Goal: Information Seeking & Learning: Learn about a topic

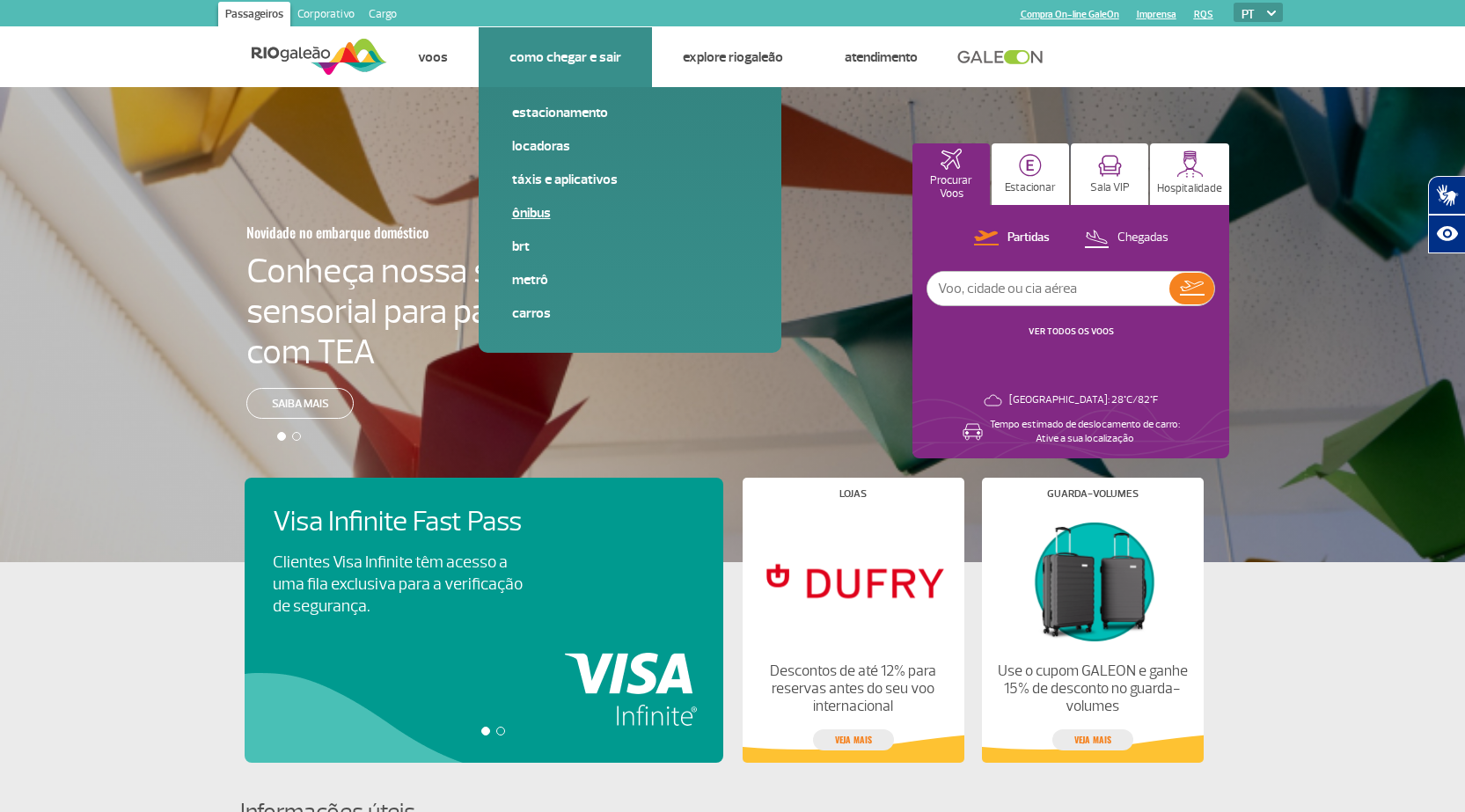
click at [532, 214] on link "Ônibus" at bounding box center [630, 212] width 236 height 20
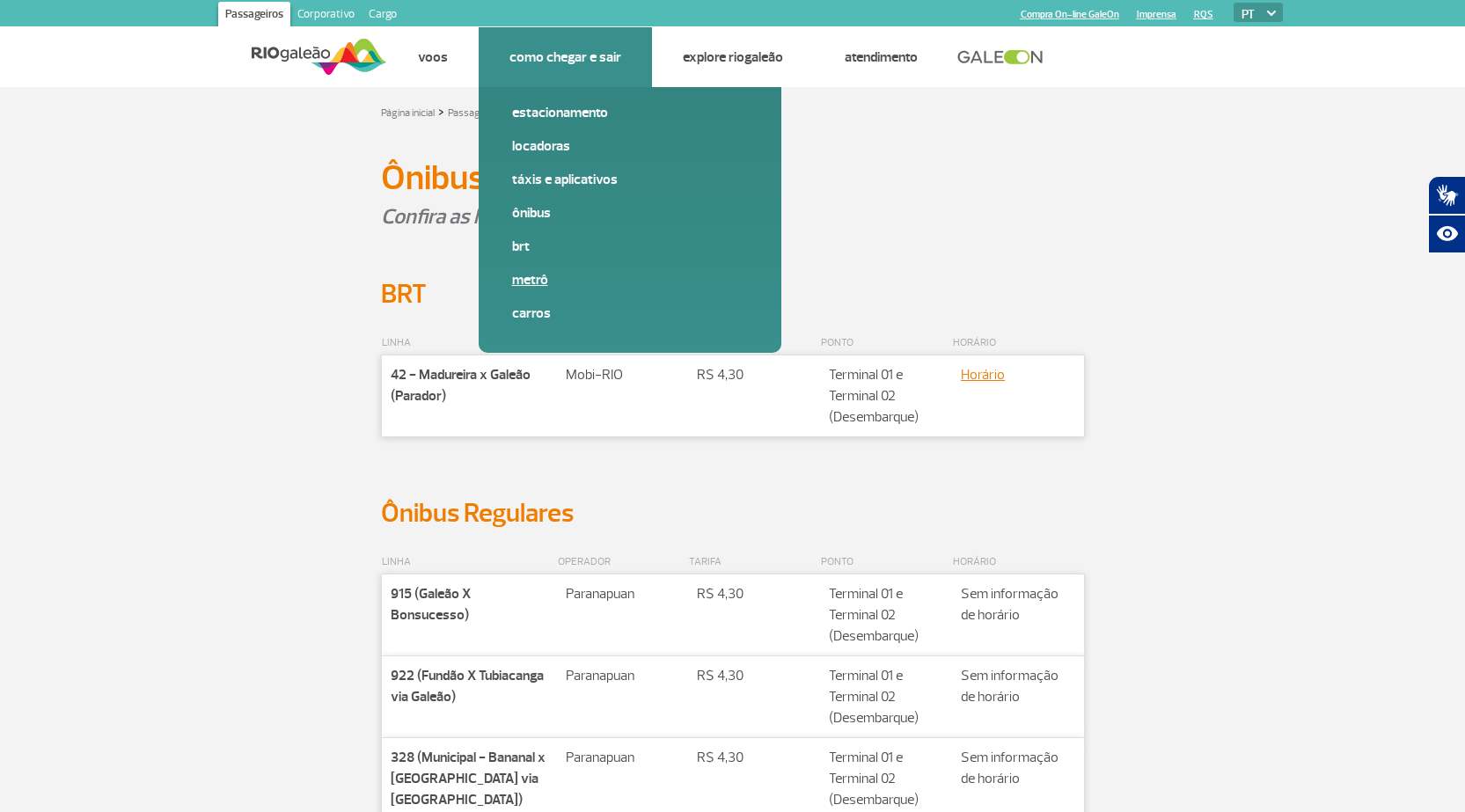
click at [534, 277] on link "Metrô" at bounding box center [630, 279] width 236 height 20
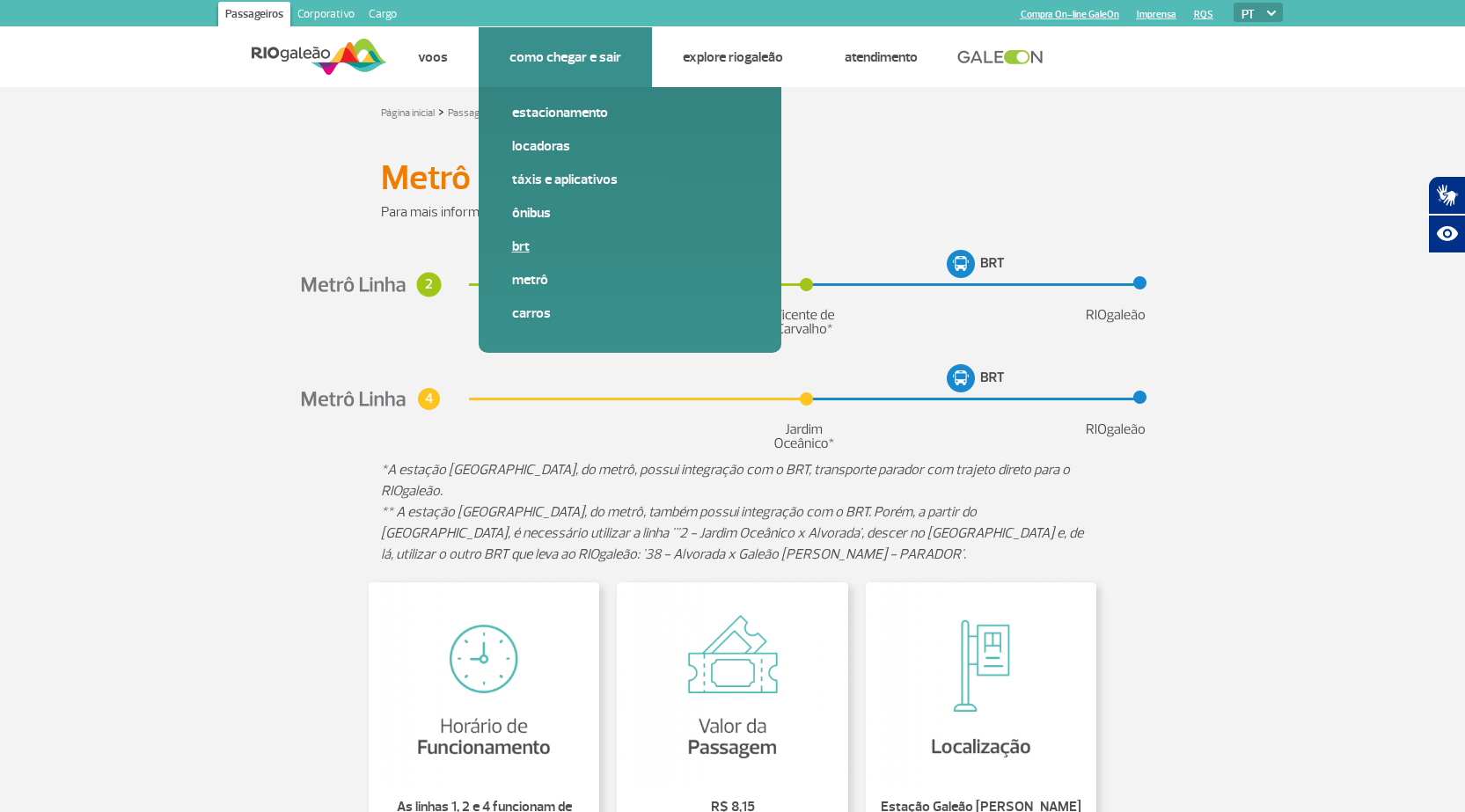
click at [516, 248] on link "BRT" at bounding box center [630, 246] width 236 height 20
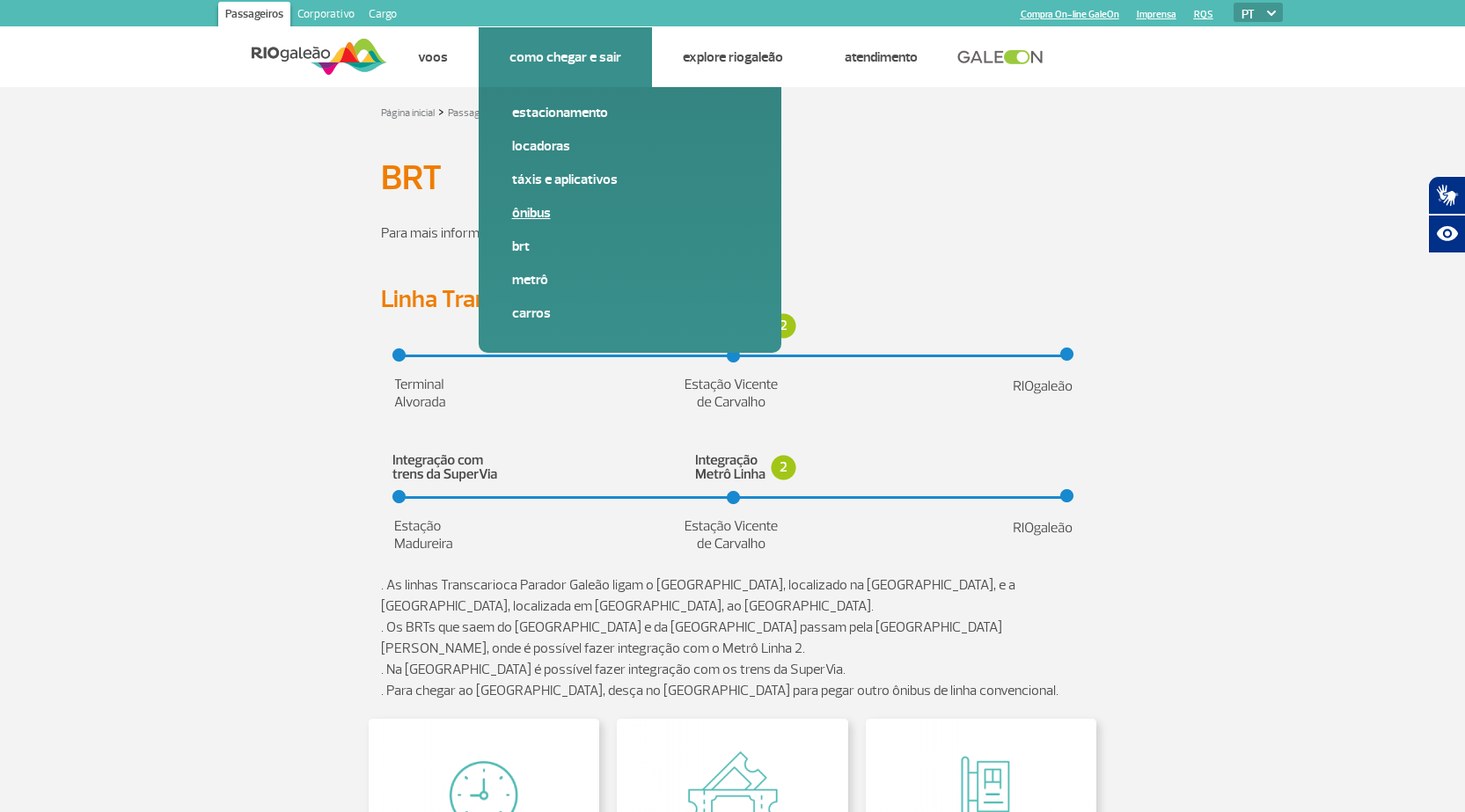
click at [521, 212] on link "Ônibus" at bounding box center [630, 212] width 236 height 20
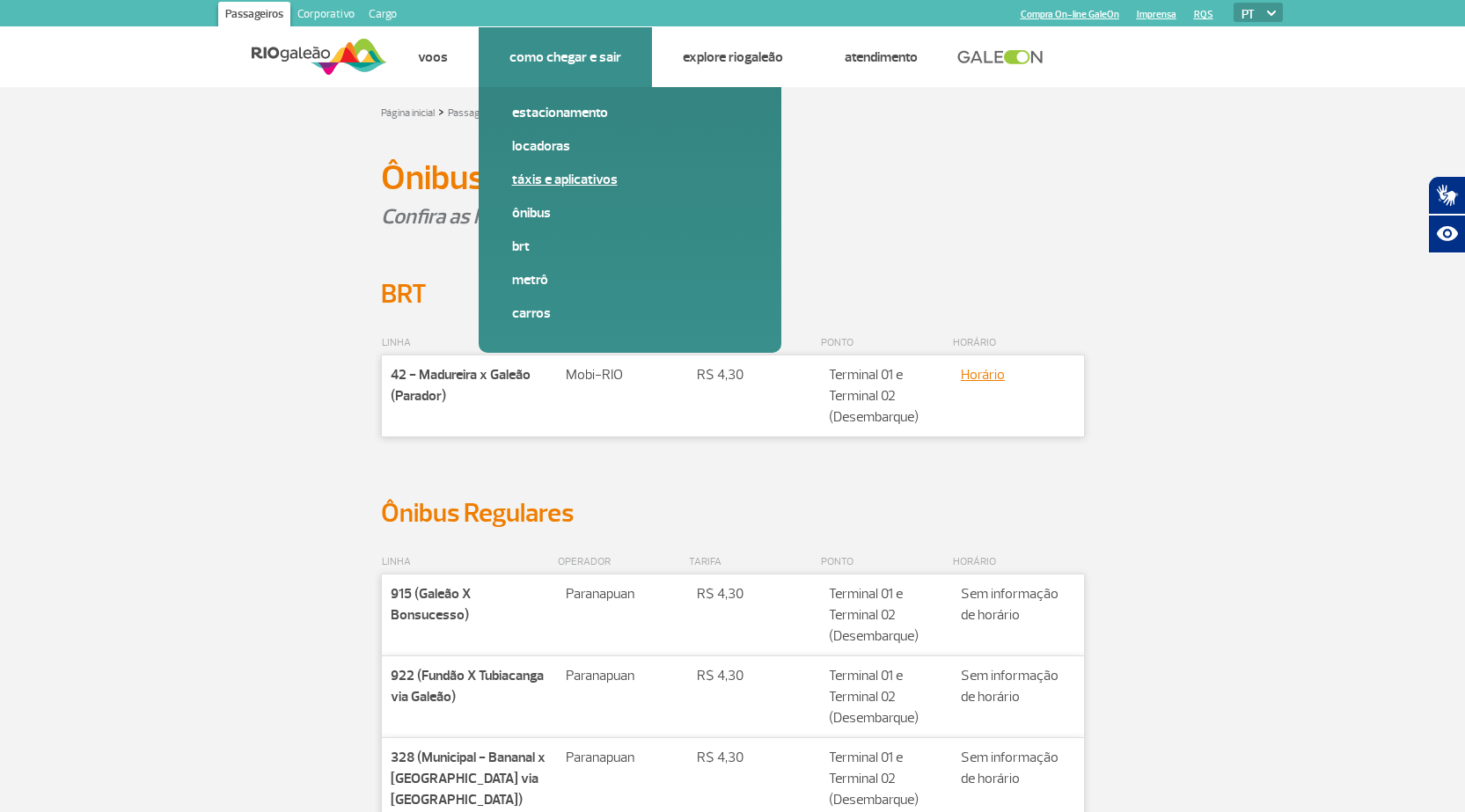
click at [568, 186] on link "Táxis e aplicativos" at bounding box center [630, 179] width 236 height 20
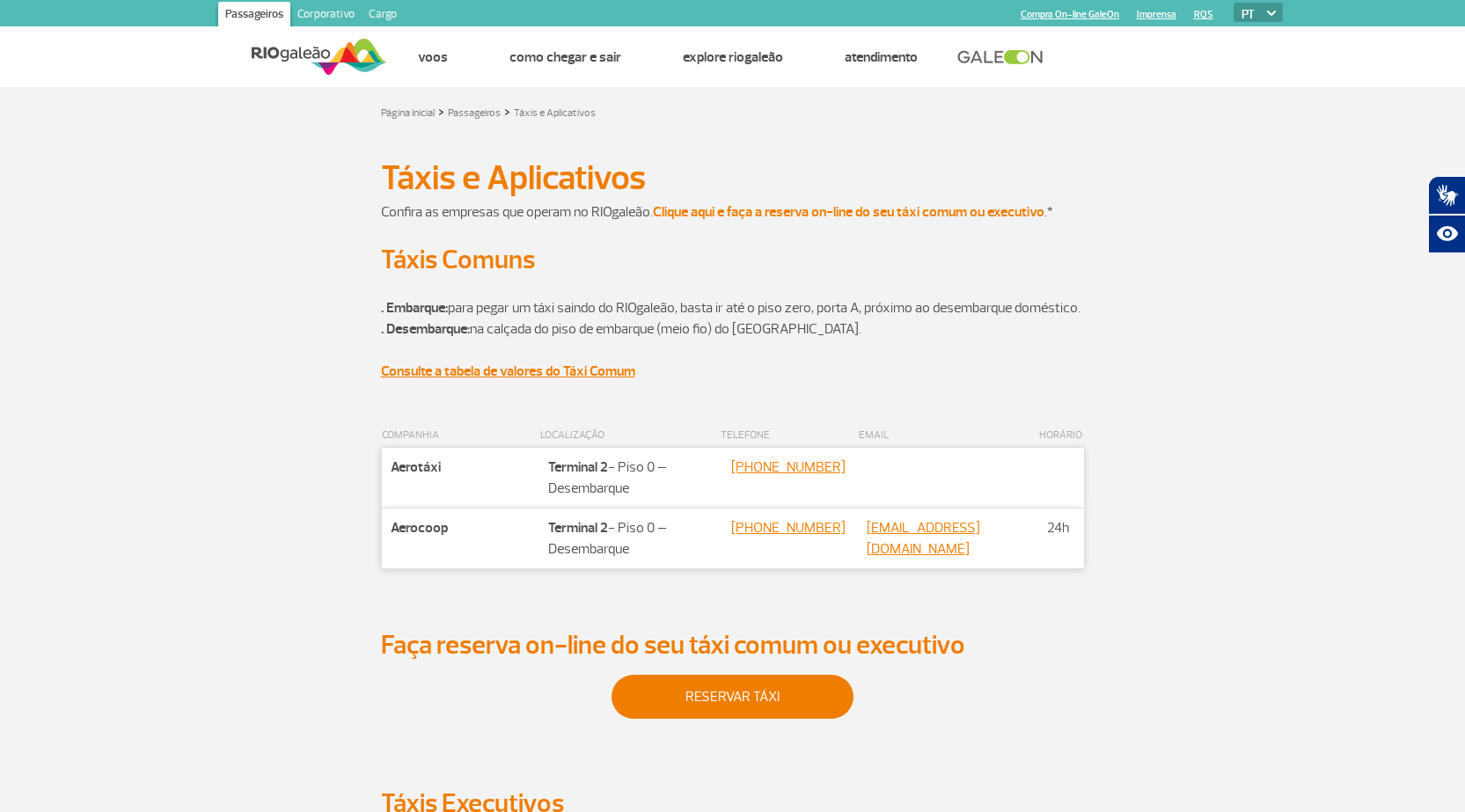
click at [891, 208] on strong "Clique aqui e faça a reserva on-line do seu táxi comum ou executivo" at bounding box center [848, 211] width 391 height 18
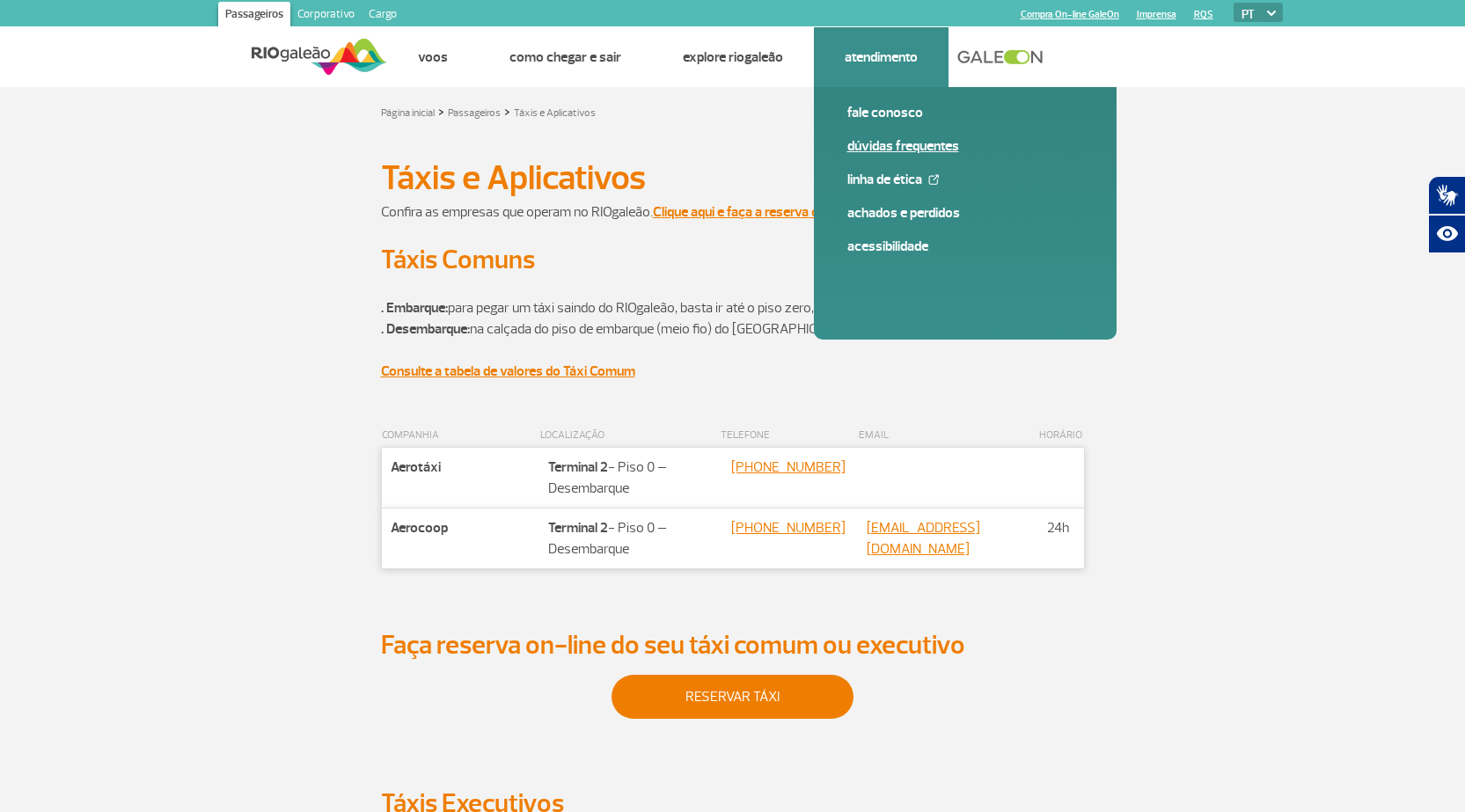
click at [888, 145] on link "Dúvidas Frequentes" at bounding box center [965, 145] width 236 height 20
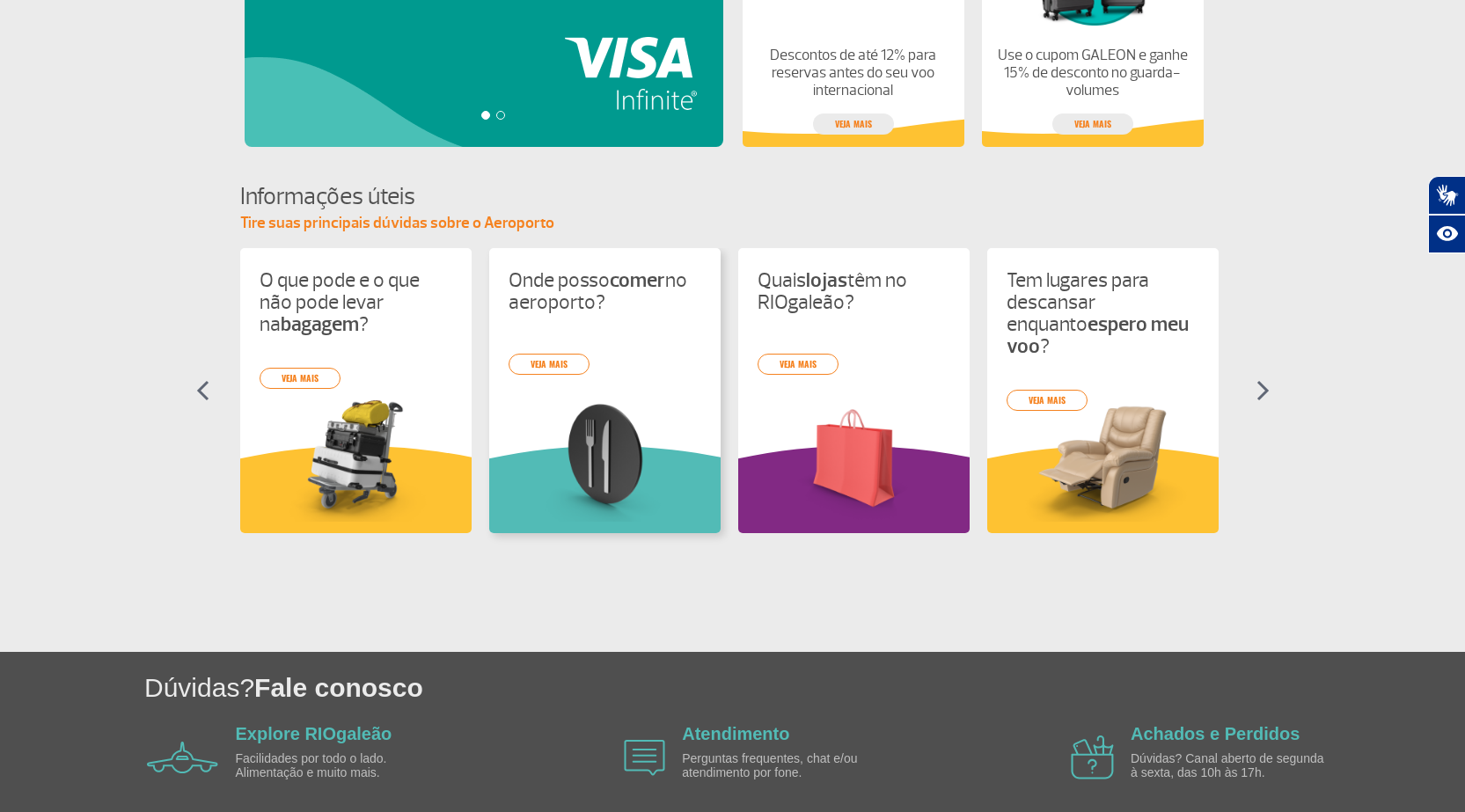
scroll to position [688, 0]
